Goal: Entertainment & Leisure: Consume media (video, audio)

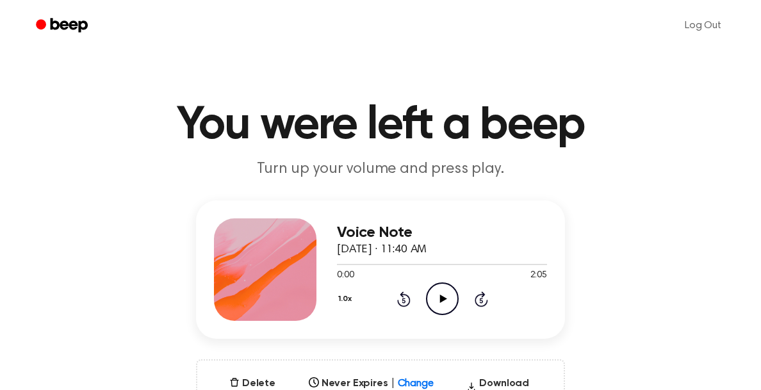
click at [440, 309] on icon "Play Audio" at bounding box center [442, 298] width 33 height 33
click at [450, 291] on icon "Play Audio" at bounding box center [442, 298] width 33 height 33
click at [439, 290] on icon "Pause Audio" at bounding box center [442, 298] width 33 height 33
click at [448, 296] on icon "Play Audio" at bounding box center [442, 298] width 33 height 33
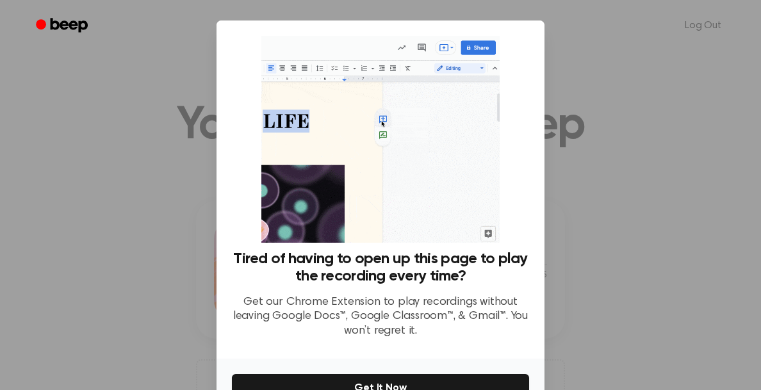
click at [608, 105] on div at bounding box center [380, 195] width 761 height 390
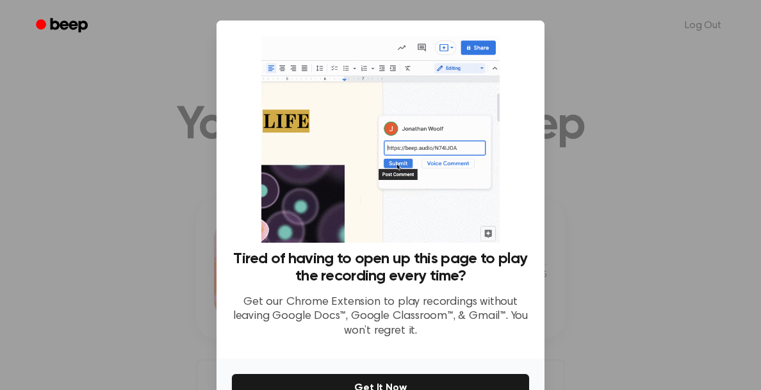
click at [592, 143] on div at bounding box center [380, 195] width 761 height 390
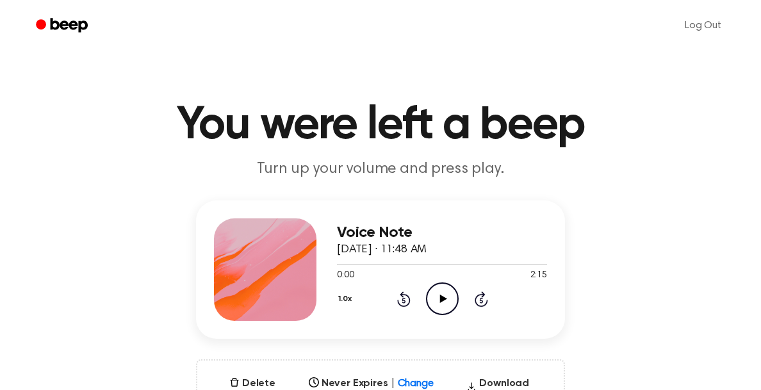
click at [441, 296] on icon "Play Audio" at bounding box center [442, 298] width 33 height 33
click at [441, 298] on icon "Pause Audio" at bounding box center [442, 298] width 33 height 33
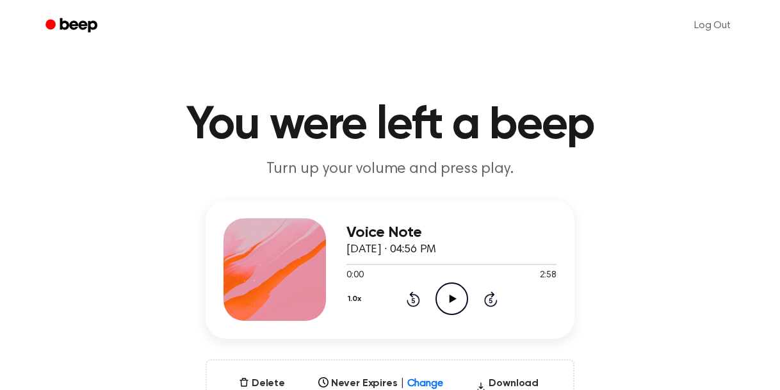
click at [452, 302] on icon "Play Audio" at bounding box center [451, 298] width 33 height 33
click at [451, 302] on icon "Pause Audio" at bounding box center [451, 298] width 33 height 33
